Goal: Task Accomplishment & Management: Use online tool/utility

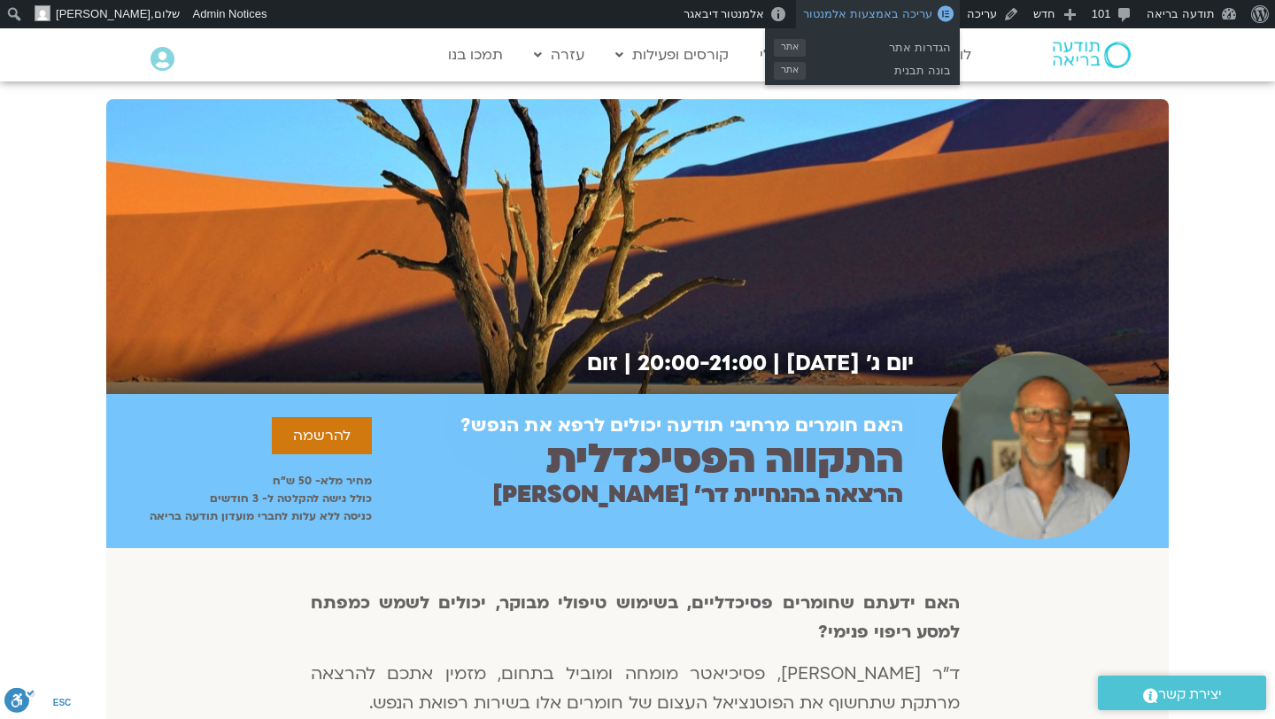
click at [896, 17] on span "עריכה באמצעות אלמנטור" at bounding box center [867, 13] width 128 height 13
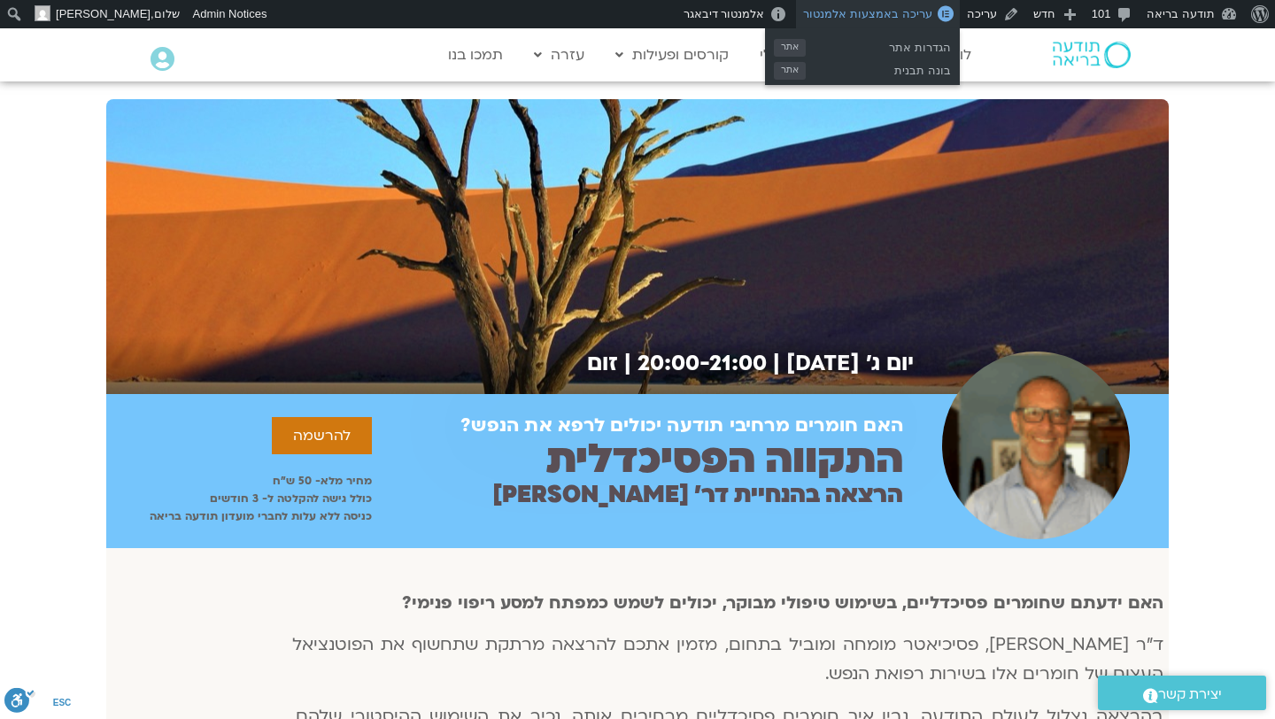
click at [902, 7] on span "עריכה באמצעות אלמנטור" at bounding box center [867, 13] width 128 height 13
